Goal: Task Accomplishment & Management: Use online tool/utility

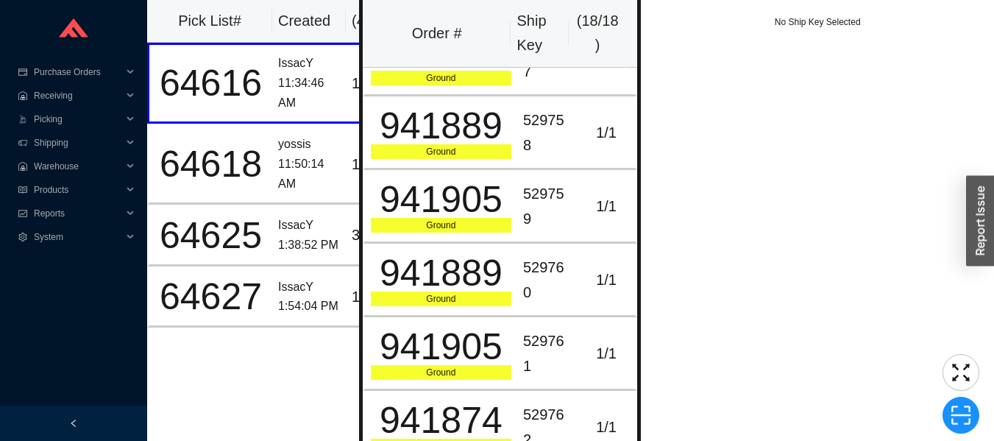
scroll to position [0, 57]
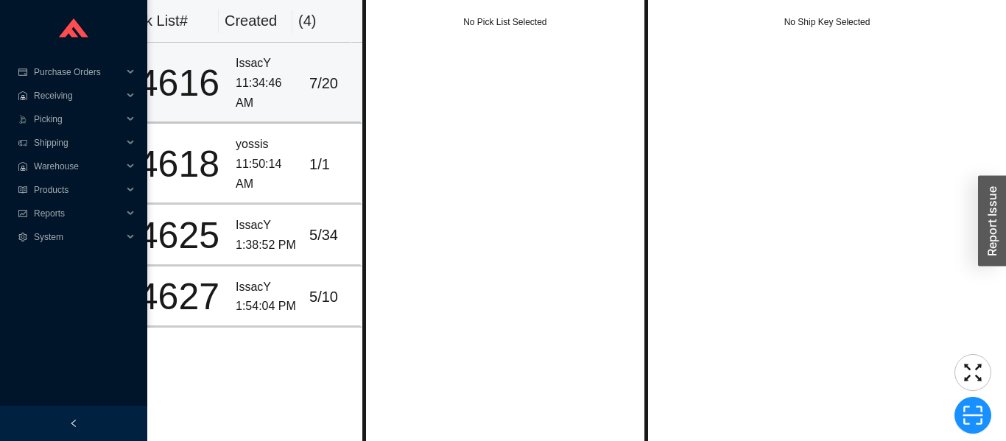
click at [283, 85] on div "11:34:46 AM" at bounding box center [267, 93] width 62 height 39
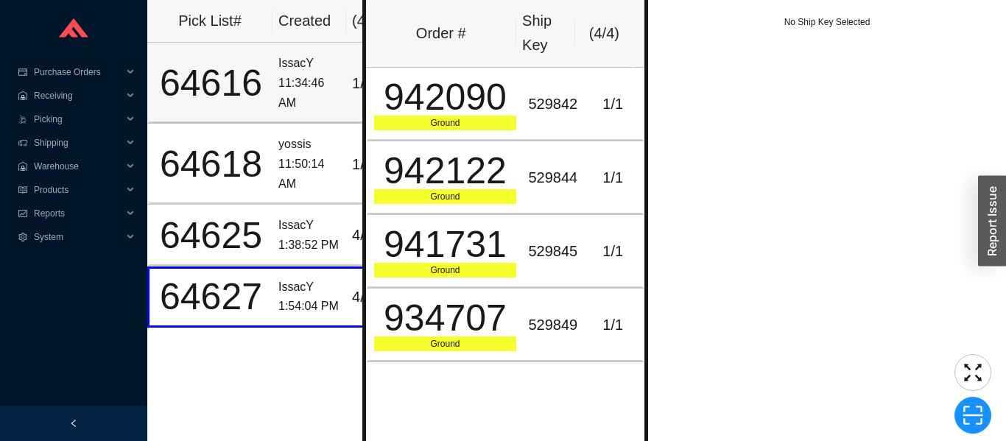
scroll to position [0, 54]
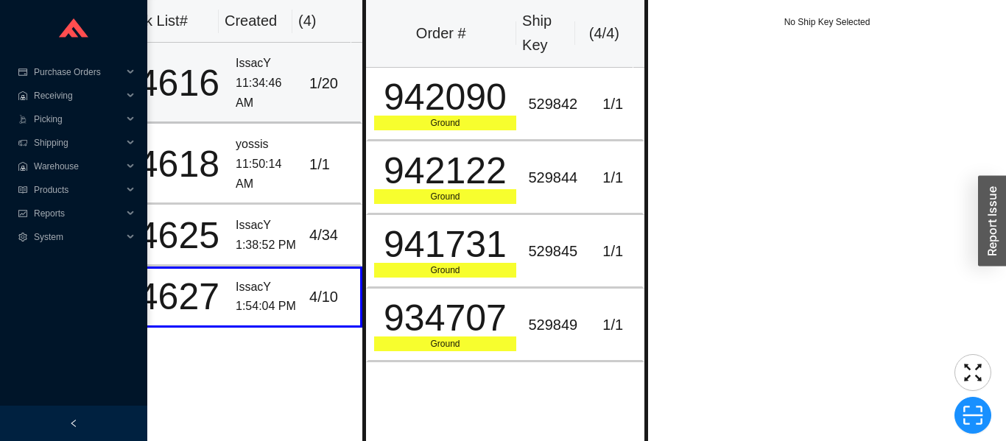
click at [272, 85] on div "11:34:46 AM" at bounding box center [267, 93] width 62 height 39
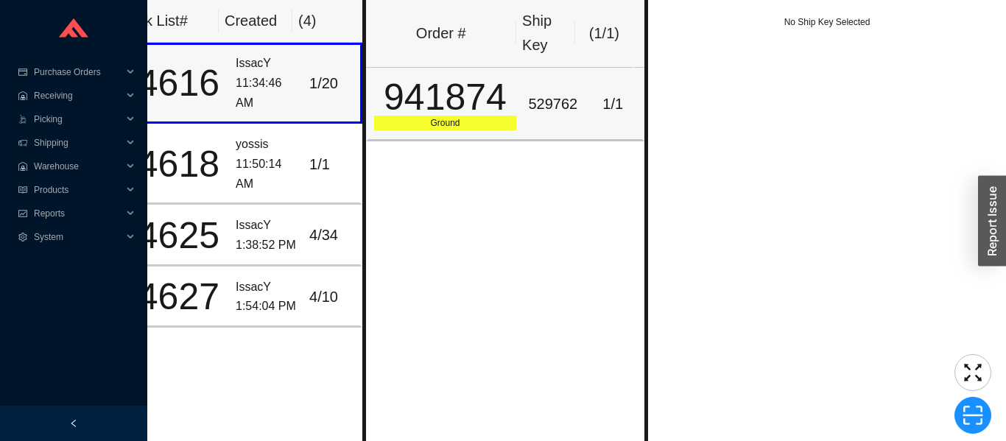
click at [464, 103] on div "941874" at bounding box center [445, 97] width 143 height 37
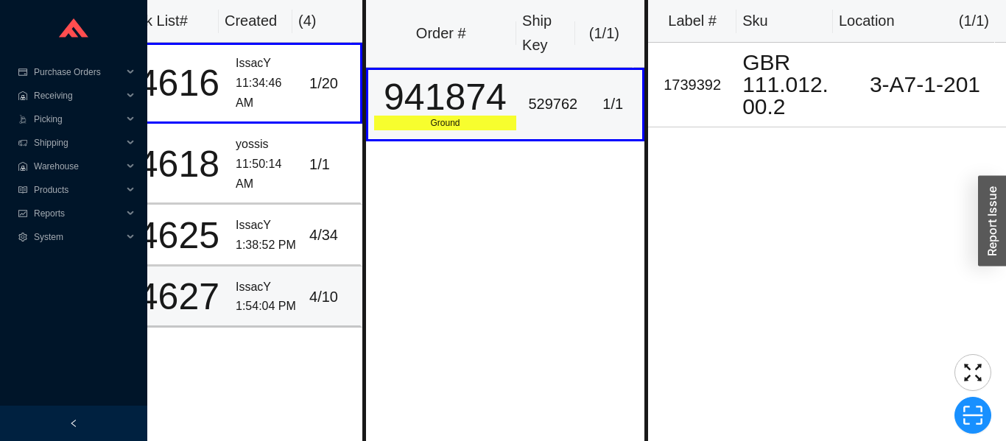
click at [271, 295] on div "IssacY" at bounding box center [267, 288] width 62 height 20
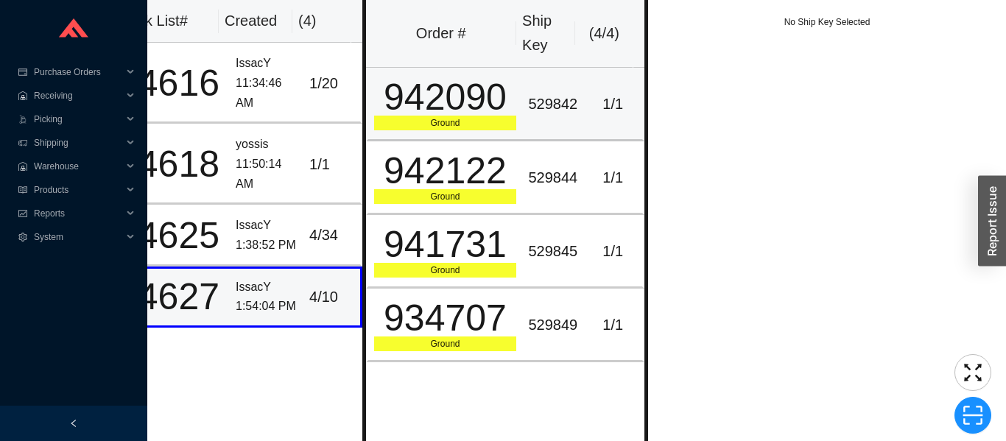
click at [464, 84] on div "942090" at bounding box center [445, 97] width 143 height 37
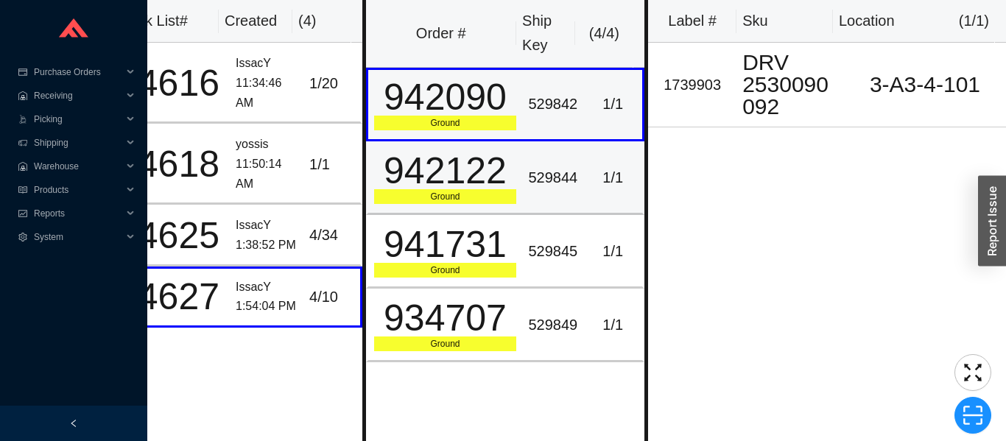
click at [508, 160] on div "942122" at bounding box center [445, 170] width 143 height 37
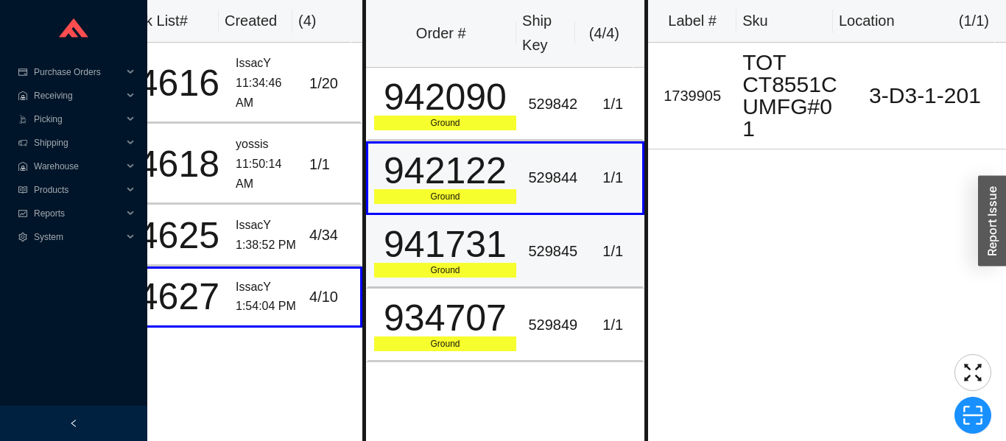
click at [534, 248] on div "529845" at bounding box center [552, 251] width 49 height 24
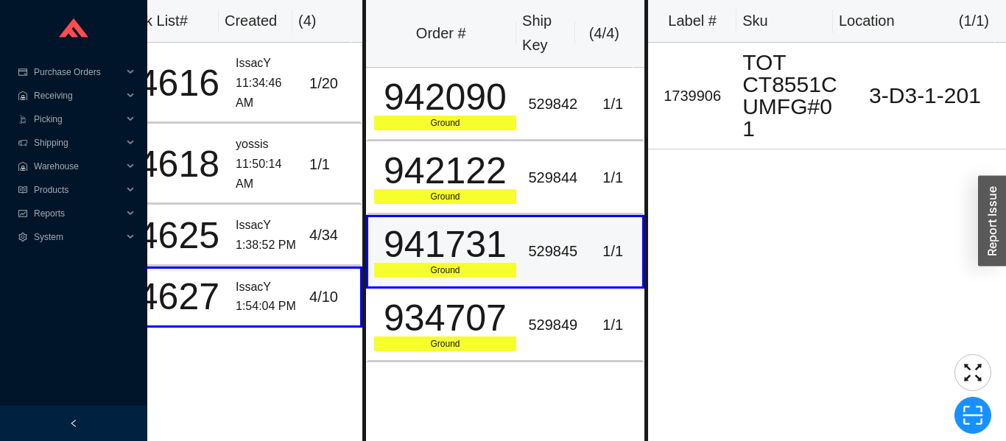
click at [543, 318] on div "529849" at bounding box center [552, 325] width 49 height 24
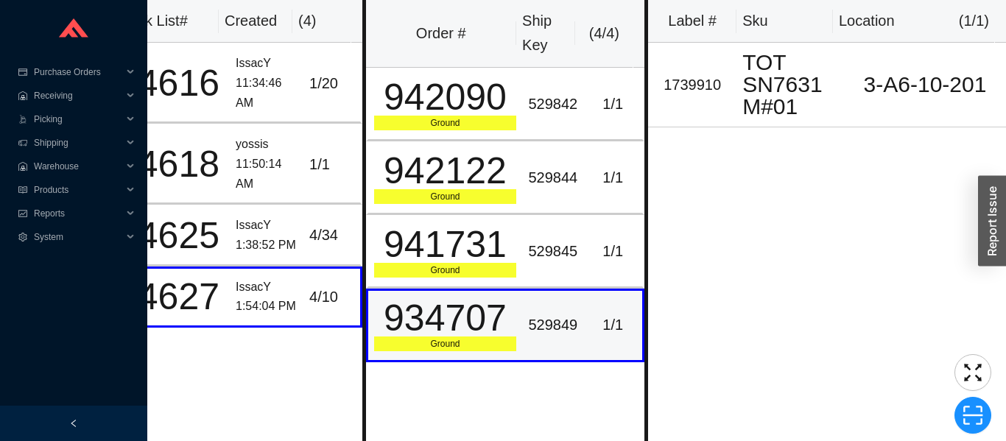
click at [466, 115] on div "942090" at bounding box center [445, 97] width 143 height 37
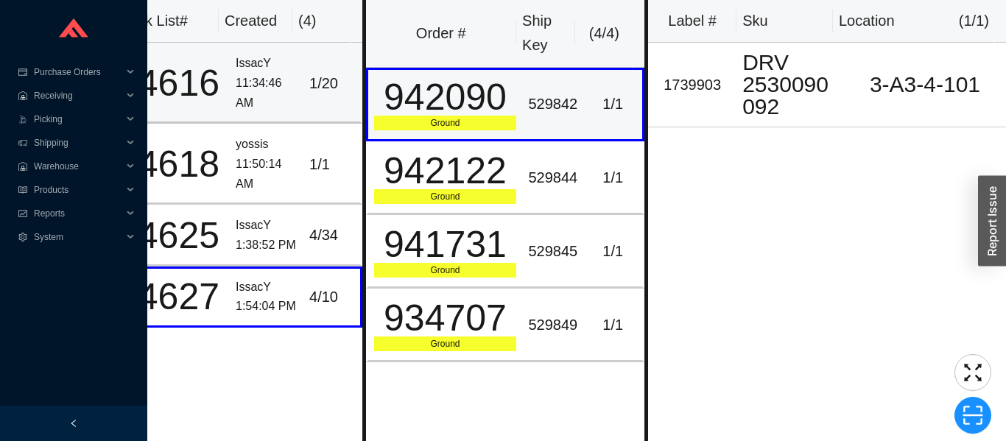
click at [279, 87] on div "11:34:46 AM" at bounding box center [267, 93] width 62 height 39
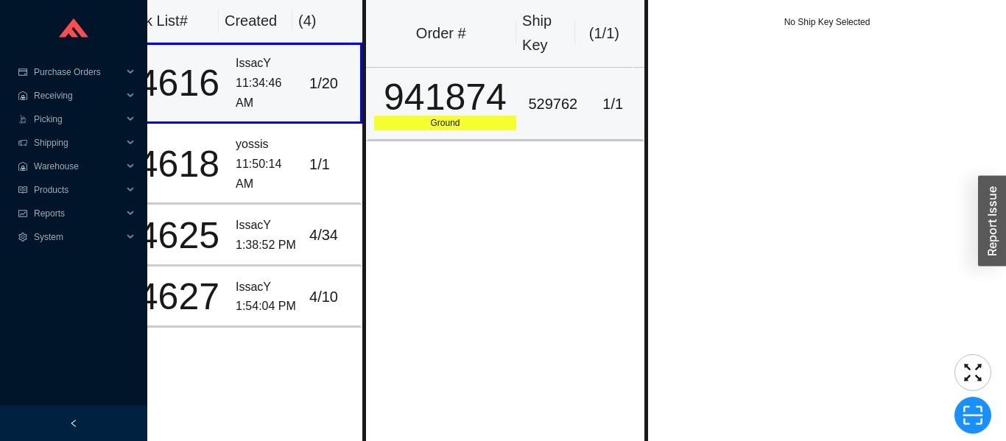
click at [498, 93] on div "941874" at bounding box center [445, 97] width 143 height 37
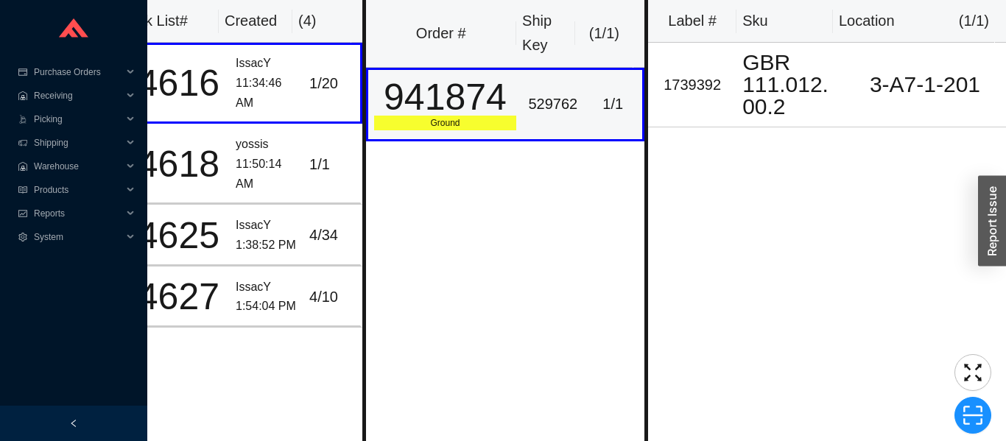
click at [746, 95] on div "GBR 111.012.00.2" at bounding box center [790, 85] width 96 height 66
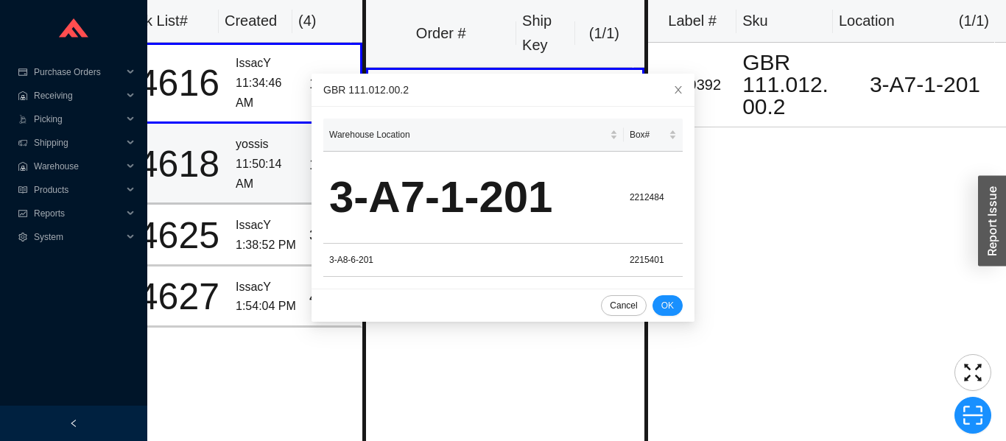
click at [205, 177] on div "64618" at bounding box center [168, 164] width 111 height 37
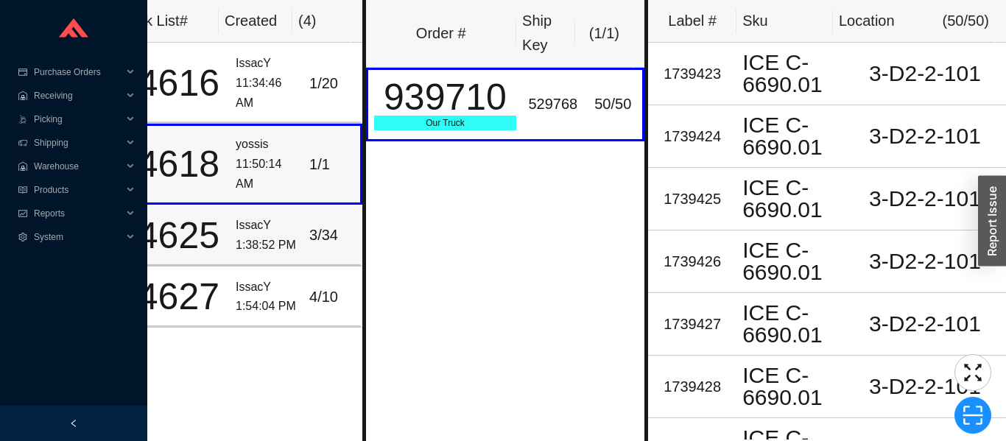
click at [281, 224] on div "IssacY" at bounding box center [267, 226] width 62 height 20
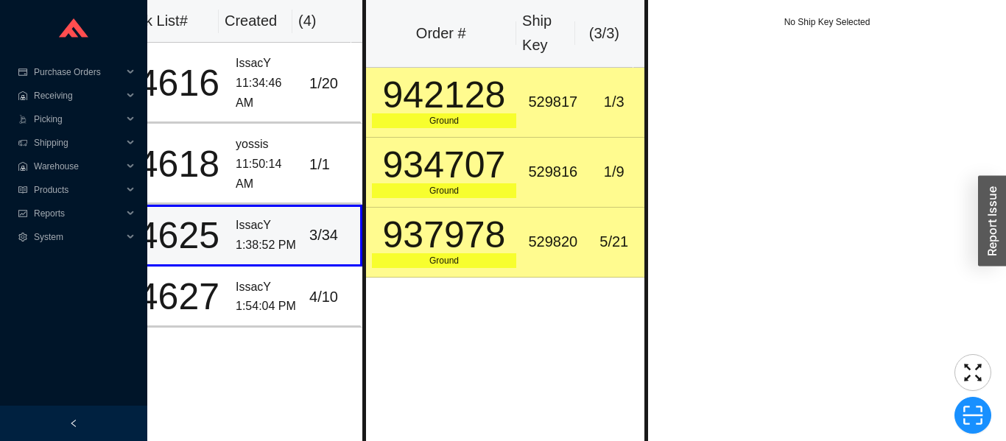
click at [465, 91] on div "942128" at bounding box center [444, 95] width 145 height 37
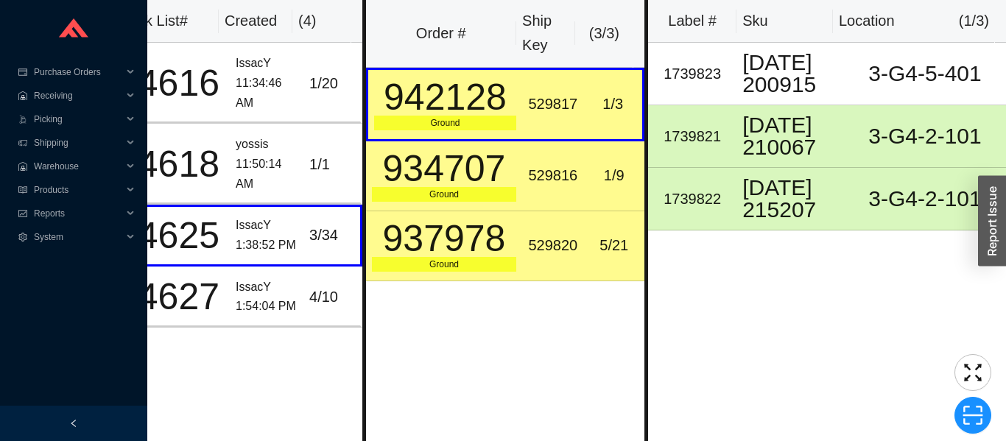
click at [504, 170] on div "934707" at bounding box center [444, 168] width 145 height 37
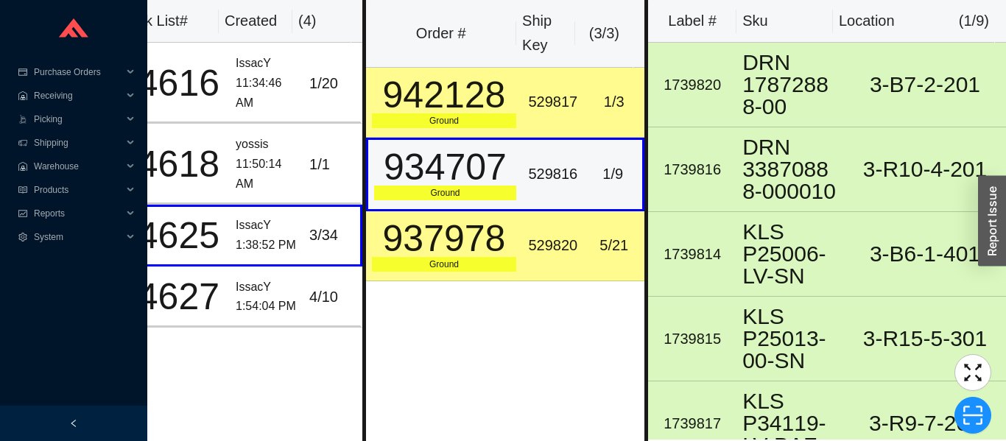
click at [500, 110] on div "942128" at bounding box center [444, 95] width 145 height 37
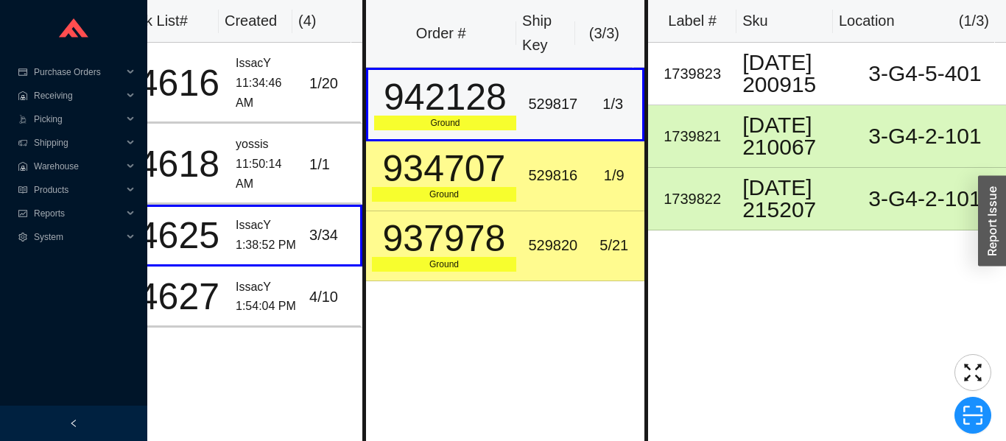
click at [535, 188] on div "529816" at bounding box center [552, 175] width 49 height 24
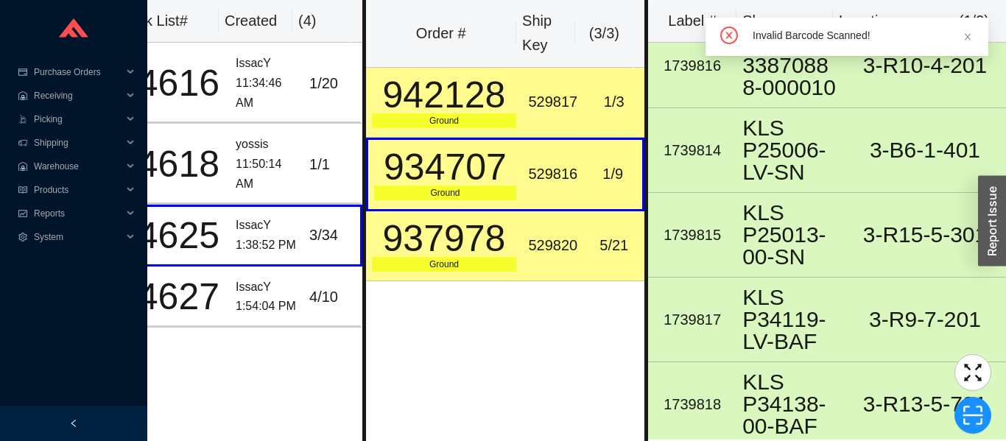
scroll to position [387, 0]
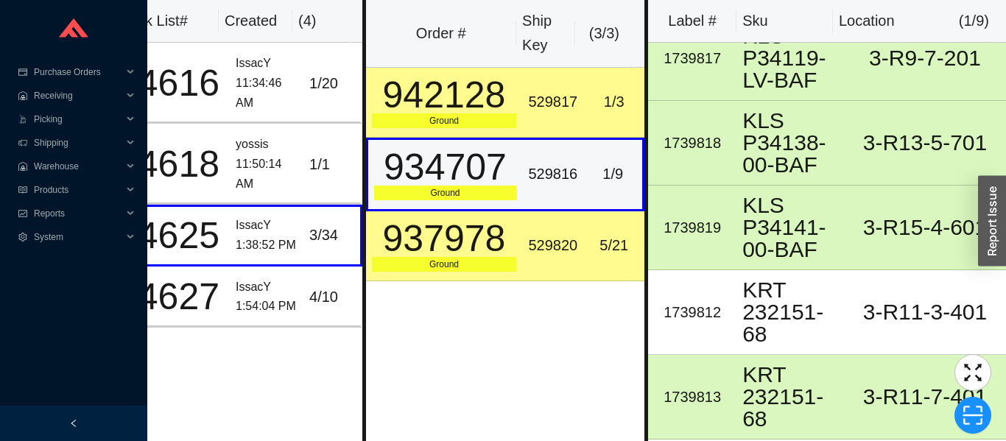
click at [489, 223] on div "937978" at bounding box center [444, 238] width 145 height 37
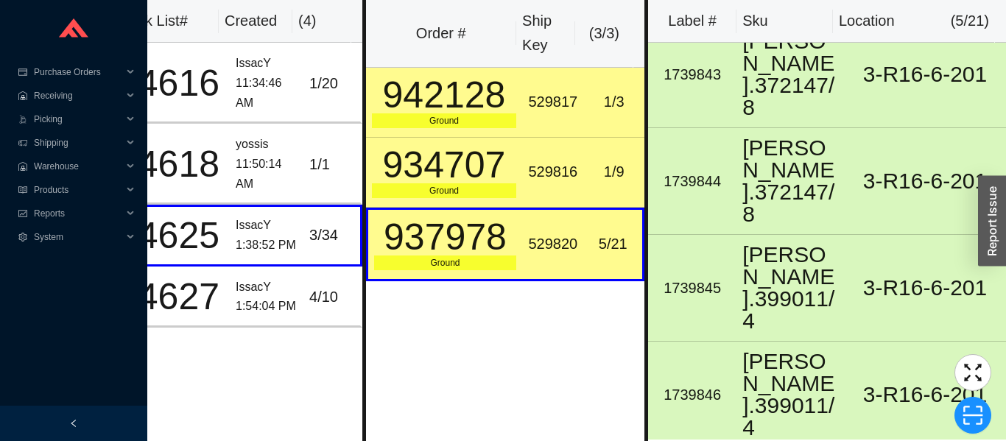
scroll to position [1491, 0]
